Goal: Check status: Check status

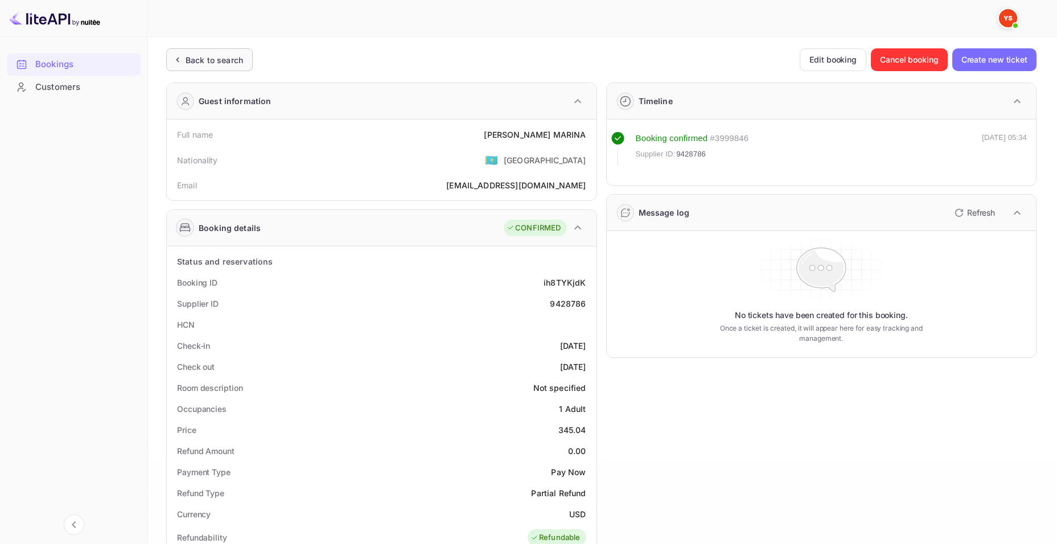
click at [189, 70] on div "Back to search" at bounding box center [209, 59] width 87 height 23
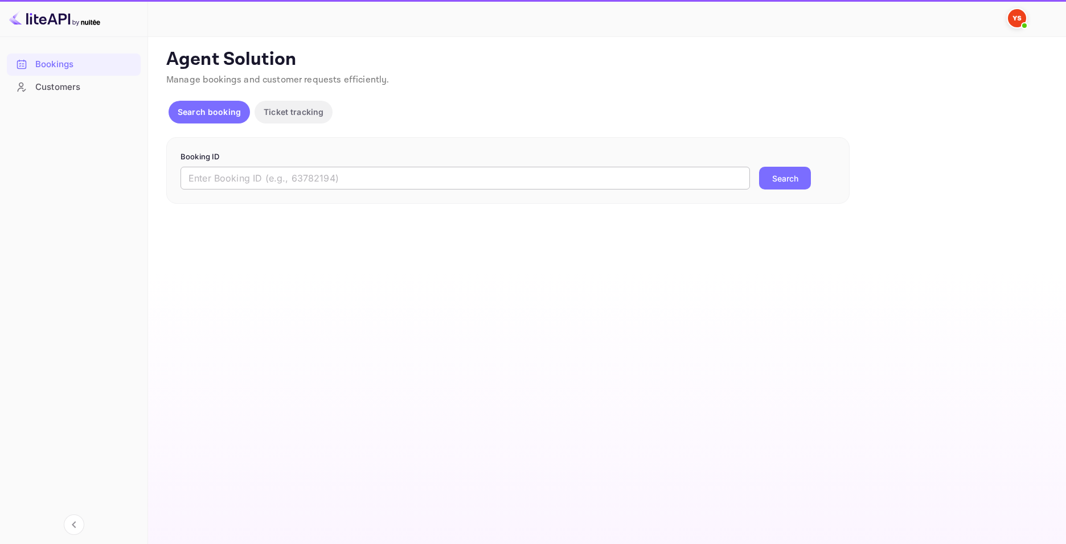
click at [363, 181] on input "text" at bounding box center [464, 178] width 569 height 23
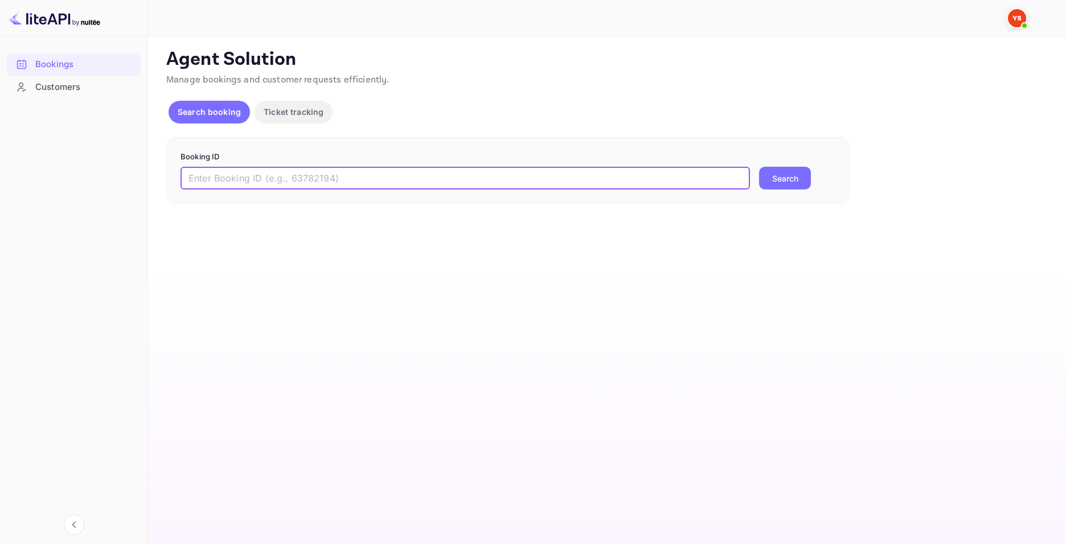
paste input "8879263"
type input "8879263"
click at [806, 178] on button "Search" at bounding box center [785, 178] width 52 height 23
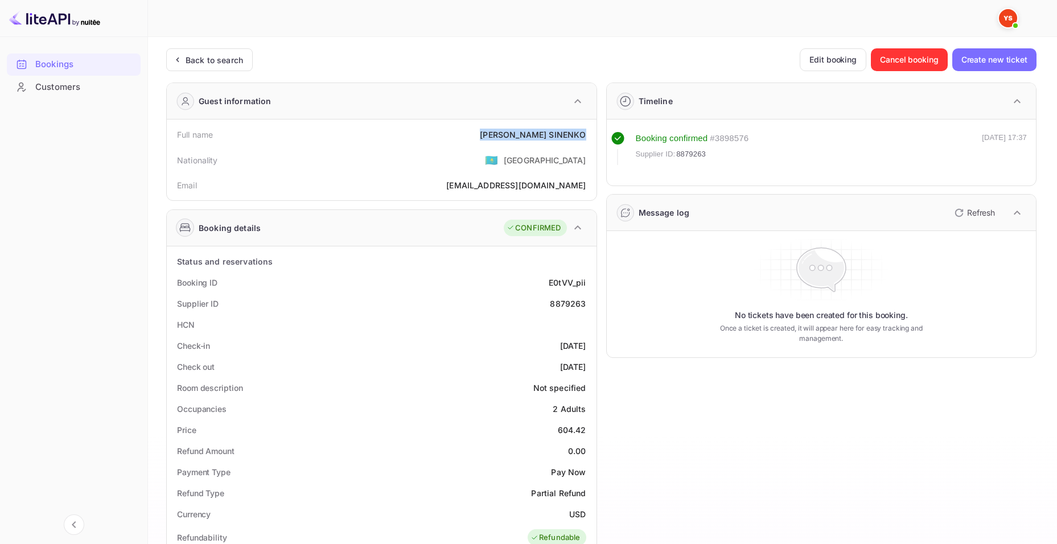
drag, startPoint x: 515, startPoint y: 135, endPoint x: 585, endPoint y: 136, distance: 70.0
click at [585, 136] on div "[PERSON_NAME]" at bounding box center [533, 135] width 106 height 12
copy div "[PERSON_NAME]"
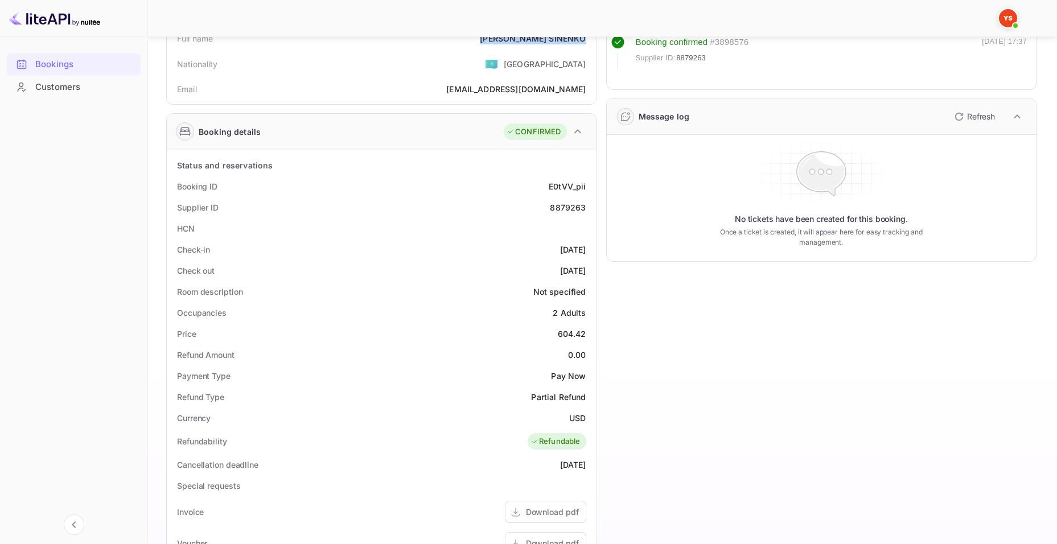
scroll to position [114, 0]
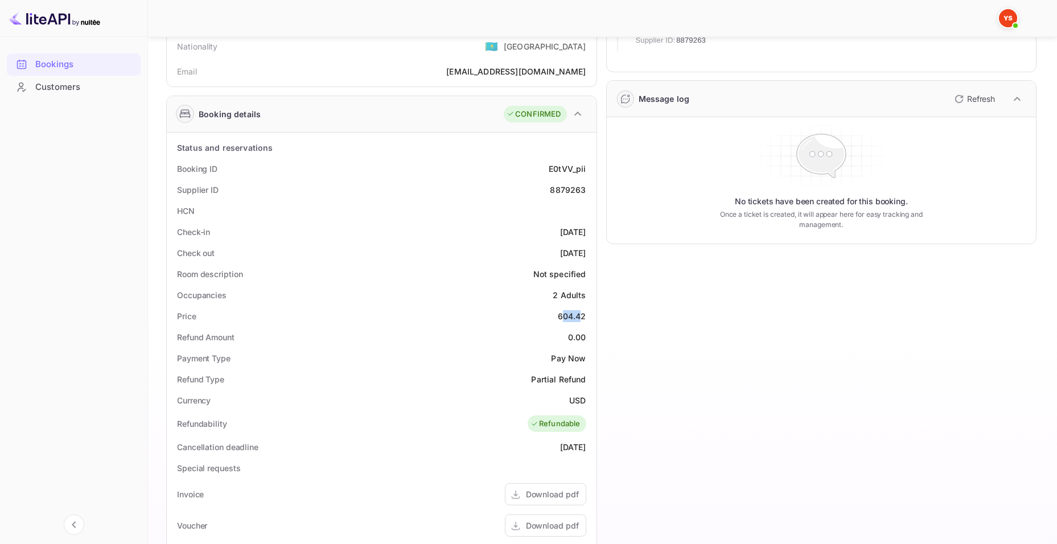
drag, startPoint x: 561, startPoint y: 316, endPoint x: 579, endPoint y: 316, distance: 18.8
click at [579, 316] on div "604.42" at bounding box center [572, 316] width 28 height 12
drag, startPoint x: 558, startPoint y: 318, endPoint x: 589, endPoint y: 317, distance: 30.7
click at [589, 317] on div "Price 604.42" at bounding box center [381, 316] width 421 height 21
copy div "604.42"
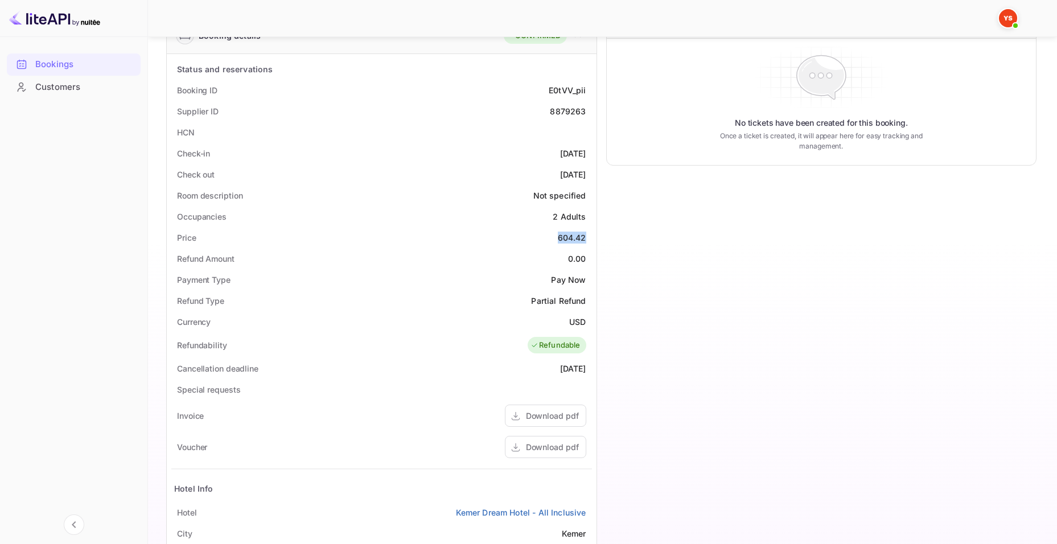
scroll to position [228, 0]
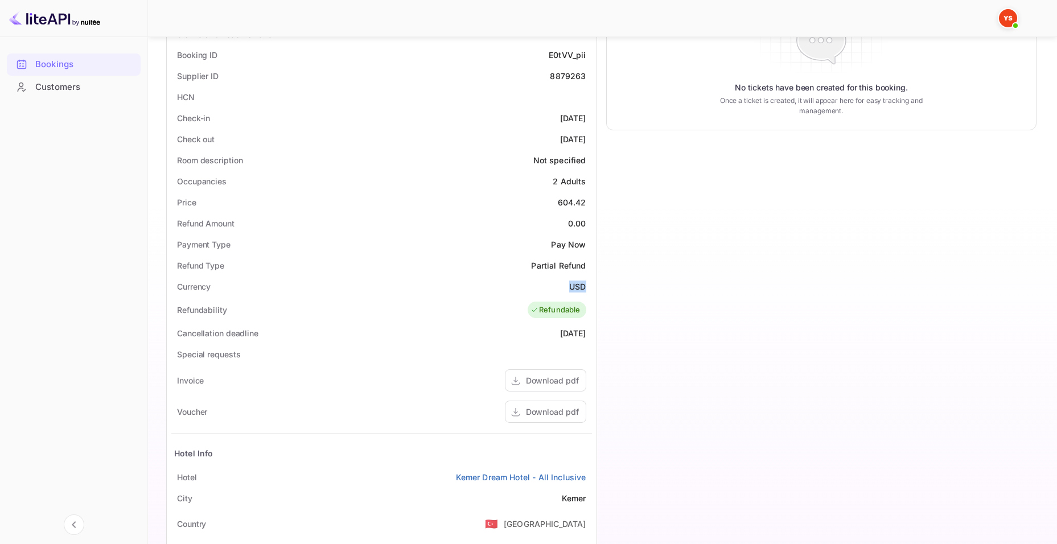
drag, startPoint x: 575, startPoint y: 282, endPoint x: 596, endPoint y: 279, distance: 20.7
click at [590, 284] on div "Currency USD" at bounding box center [381, 286] width 421 height 21
copy div "USD"
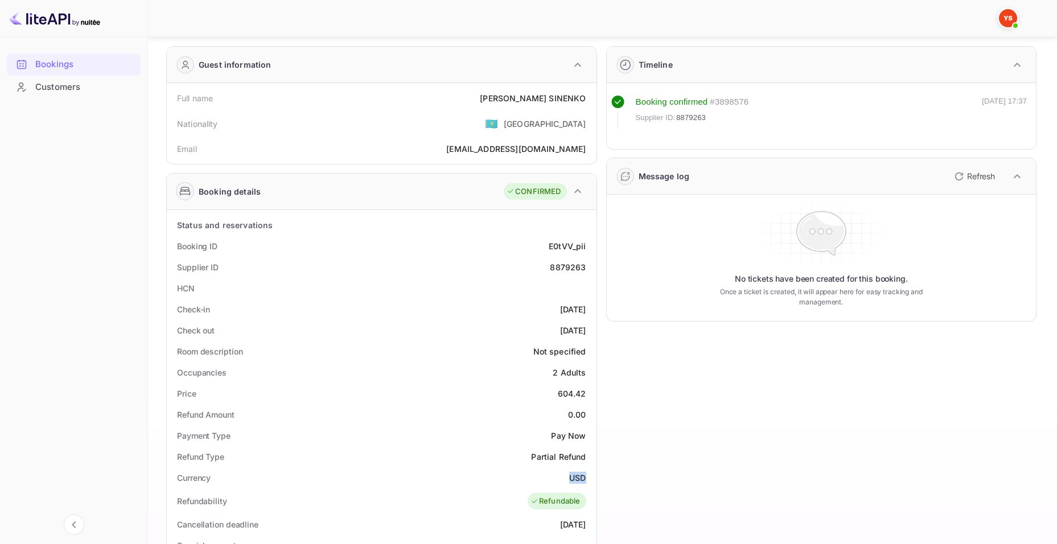
scroll to position [0, 0]
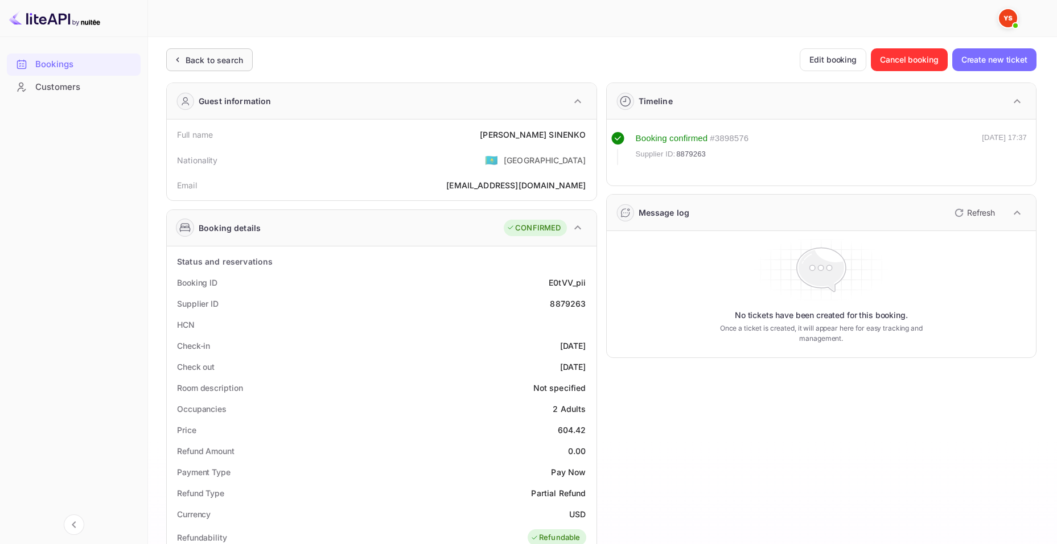
click at [200, 57] on div "Back to search" at bounding box center [214, 60] width 57 height 12
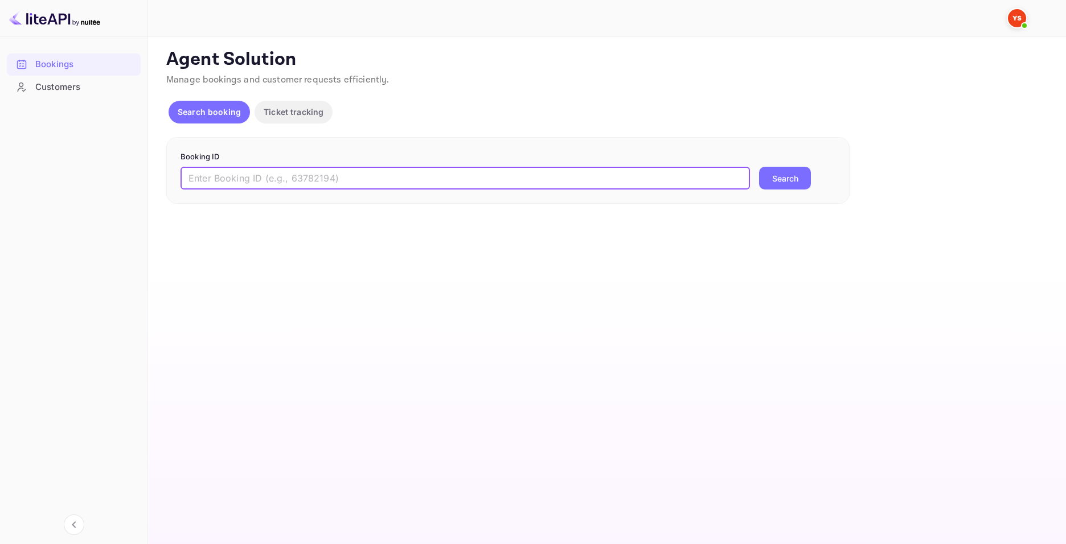
click at [327, 174] on input "text" at bounding box center [464, 178] width 569 height 23
paste input "7633772"
type input "7633772"
click at [796, 184] on button "Search" at bounding box center [785, 178] width 52 height 23
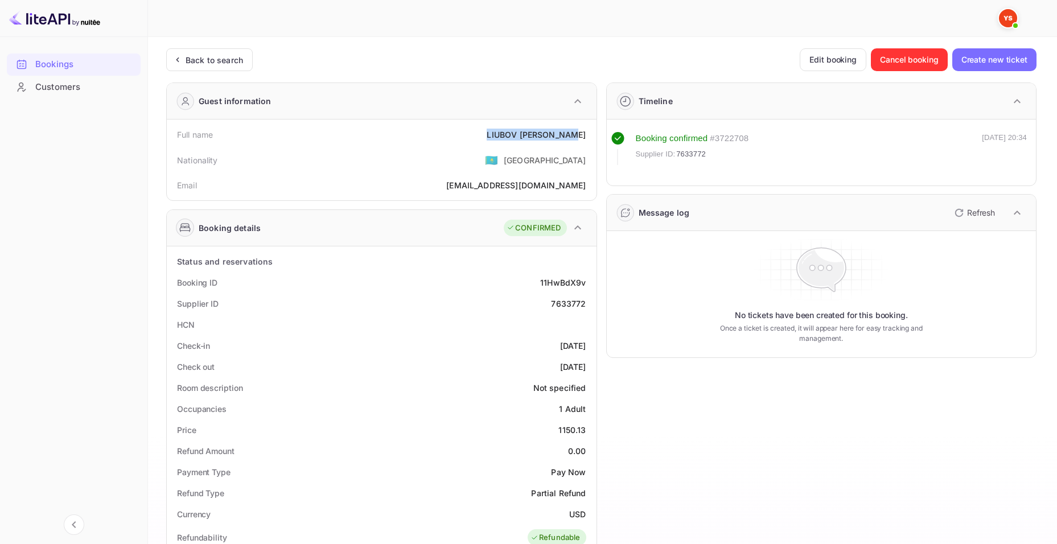
drag, startPoint x: 490, startPoint y: 135, endPoint x: 587, endPoint y: 138, distance: 97.9
click at [587, 138] on div "Full name [PERSON_NAME]" at bounding box center [381, 134] width 421 height 21
copy div "[PERSON_NAME]"
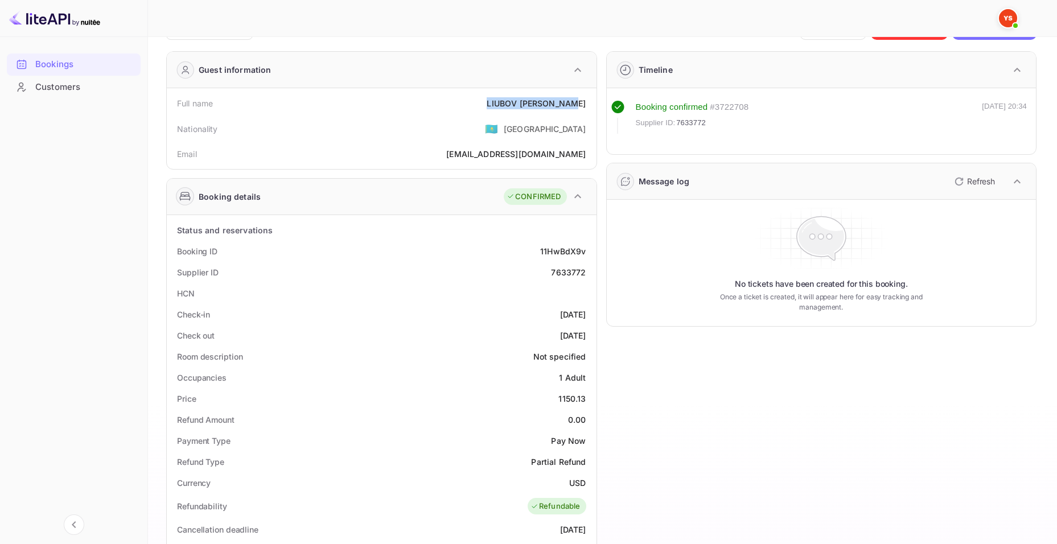
scroll to position [171, 0]
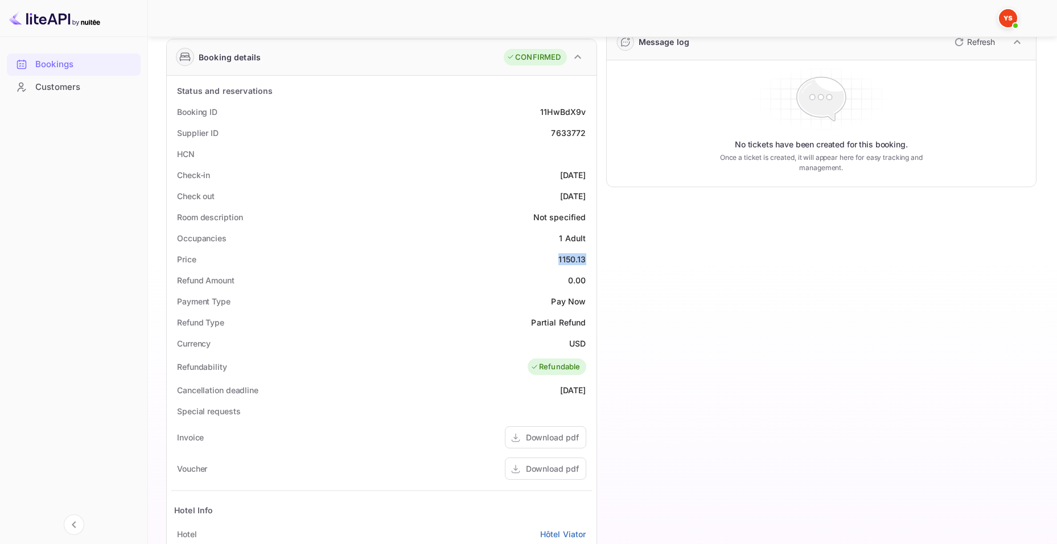
drag, startPoint x: 558, startPoint y: 258, endPoint x: 589, endPoint y: 256, distance: 30.8
click at [589, 256] on div "Price 1150.13" at bounding box center [381, 259] width 421 height 21
copy div "1150.13"
drag, startPoint x: 570, startPoint y: 343, endPoint x: 594, endPoint y: 343, distance: 24.5
click at [594, 343] on div "Status and reservations Booking ID 11HwBdX9v Supplier ID 7633772 HCN Check-in […" at bounding box center [382, 389] width 430 height 627
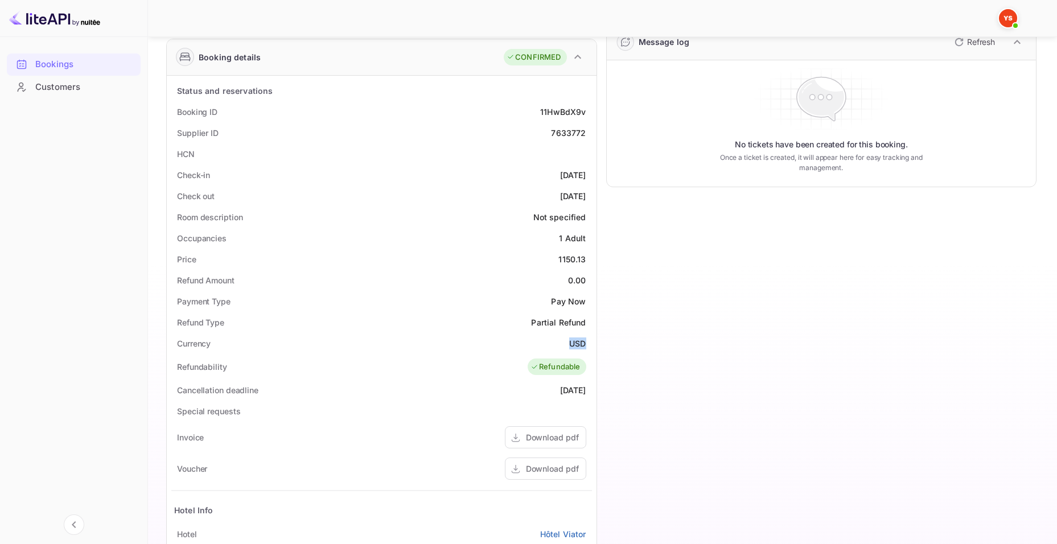
copy div "USD"
